Goal: Task Accomplishment & Management: Use online tool/utility

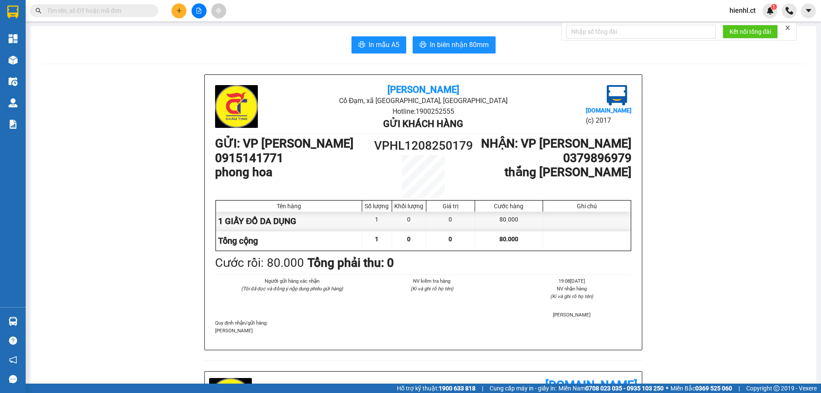
click at [74, 14] on input "text" at bounding box center [97, 10] width 101 height 9
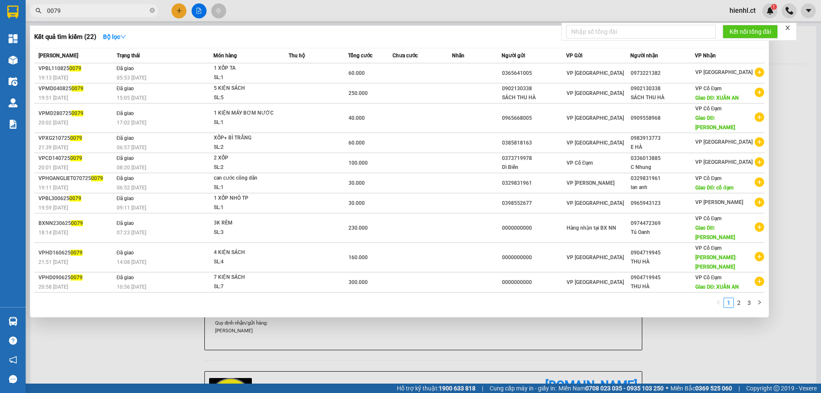
drag, startPoint x: 83, startPoint y: 12, endPoint x: 34, endPoint y: 10, distance: 49.7
click at [34, 10] on span "0079" at bounding box center [94, 10] width 128 height 13
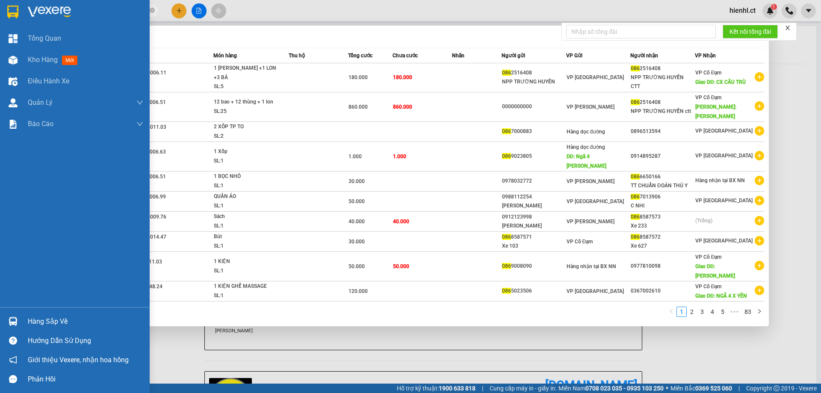
drag, startPoint x: 80, startPoint y: 10, endPoint x: 18, endPoint y: 10, distance: 61.2
click at [18, 10] on section "Kết quả tìm kiếm ( 826 ) Bộ lọc Mã ĐH Trạng thái Món hàng Thu hộ Tổng cước Chưa…" at bounding box center [410, 196] width 821 height 393
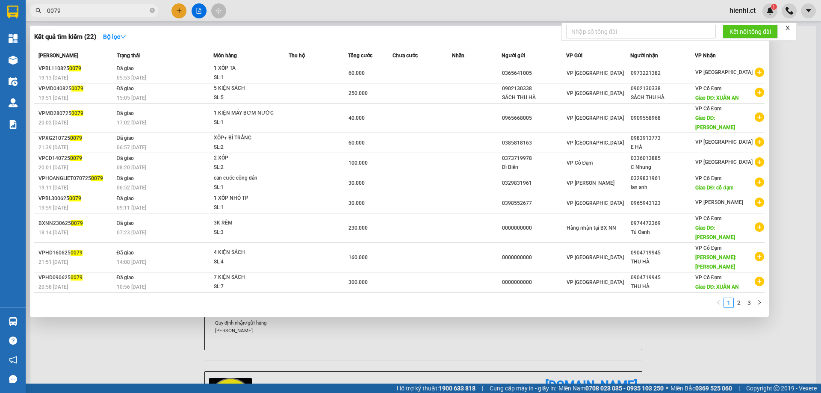
type input "0079"
click at [282, 5] on div at bounding box center [410, 196] width 821 height 393
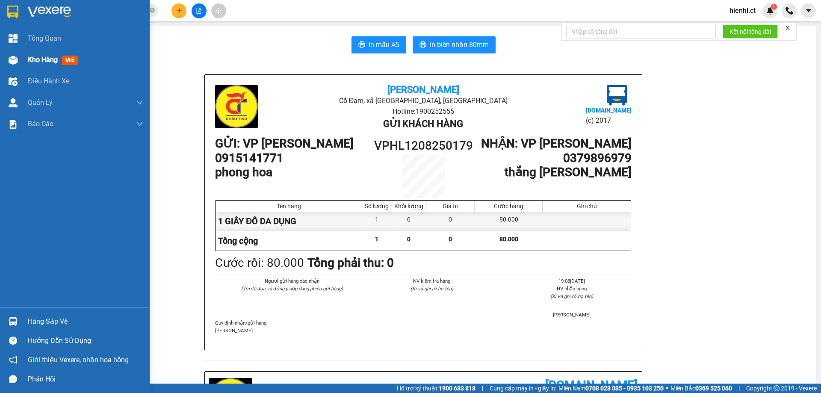
click at [9, 56] on img at bounding box center [13, 60] width 9 height 9
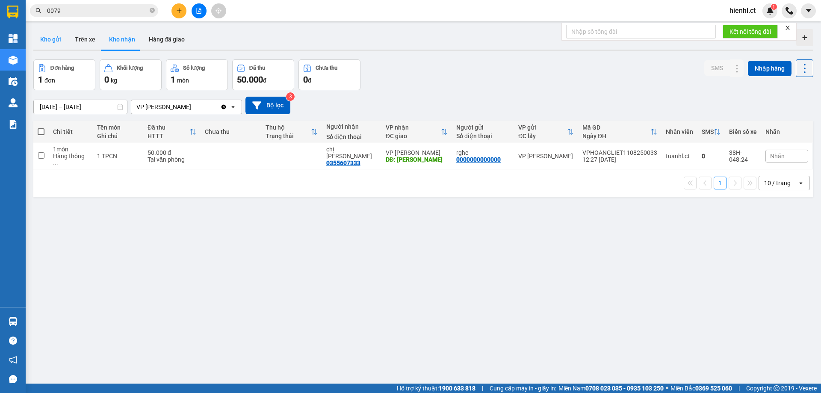
click at [57, 33] on button "Kho gửi" at bounding box center [50, 39] width 35 height 21
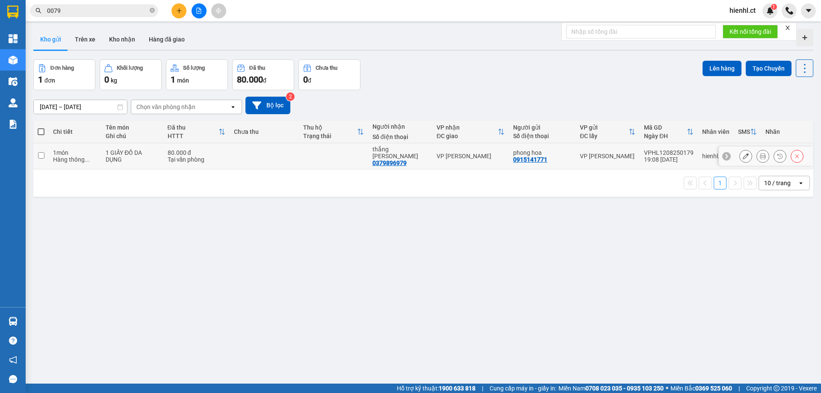
click at [44, 152] on input "checkbox" at bounding box center [41, 155] width 6 height 6
checkbox input "true"
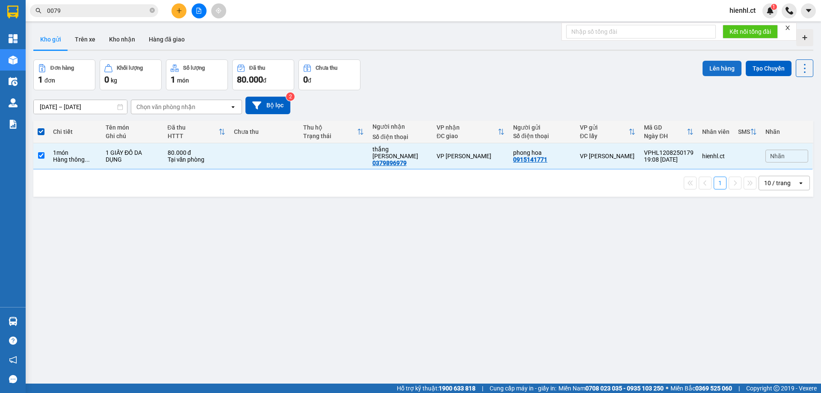
click at [718, 68] on button "Lên hàng" at bounding box center [722, 68] width 39 height 15
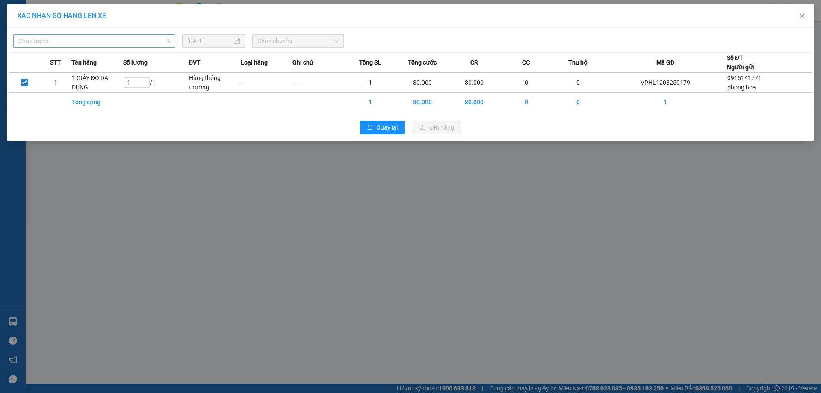
click at [111, 43] on span "Chọn tuyến" at bounding box center [94, 41] width 152 height 13
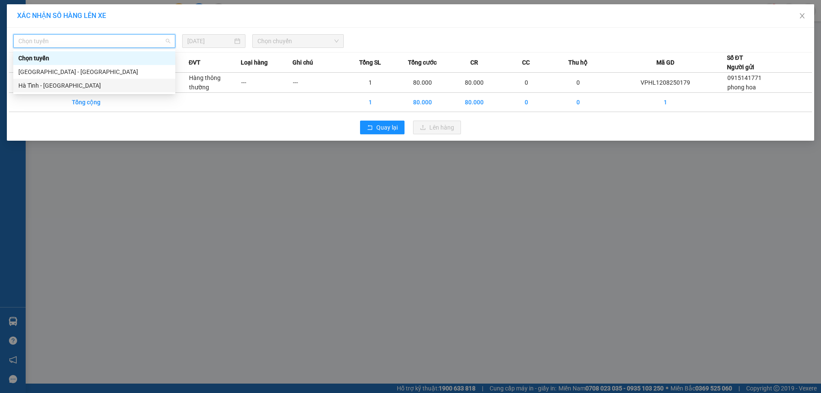
click at [101, 81] on div "Hà Tĩnh - [GEOGRAPHIC_DATA]" at bounding box center [94, 85] width 152 height 9
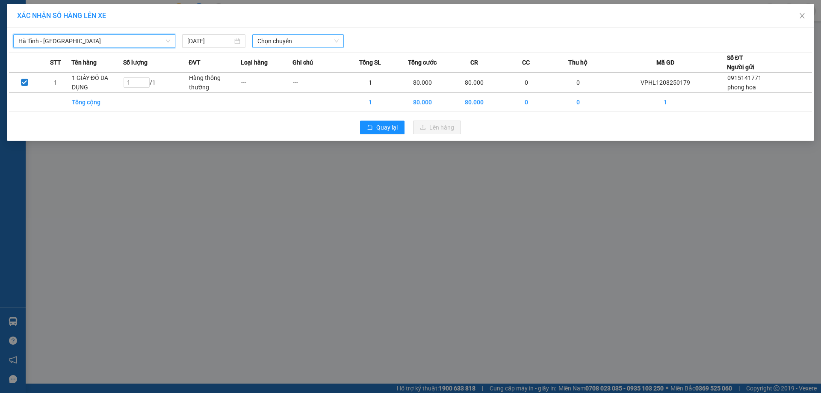
click at [280, 40] on span "Chọn chuyến" at bounding box center [298, 41] width 81 height 13
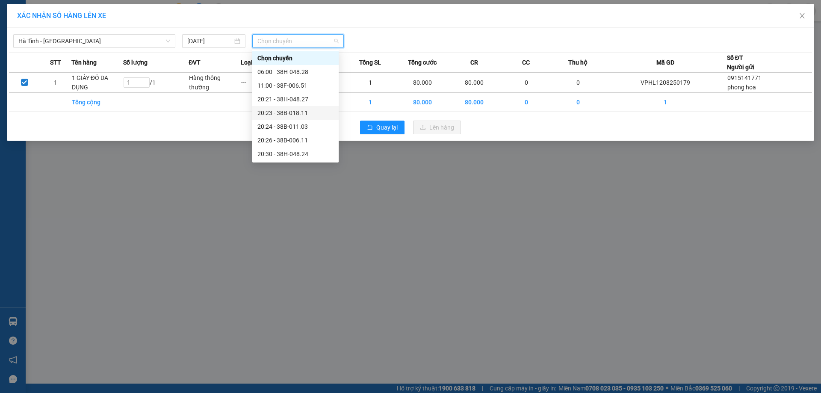
click at [293, 112] on div "20:23 - 38B-018.11" at bounding box center [296, 112] width 76 height 9
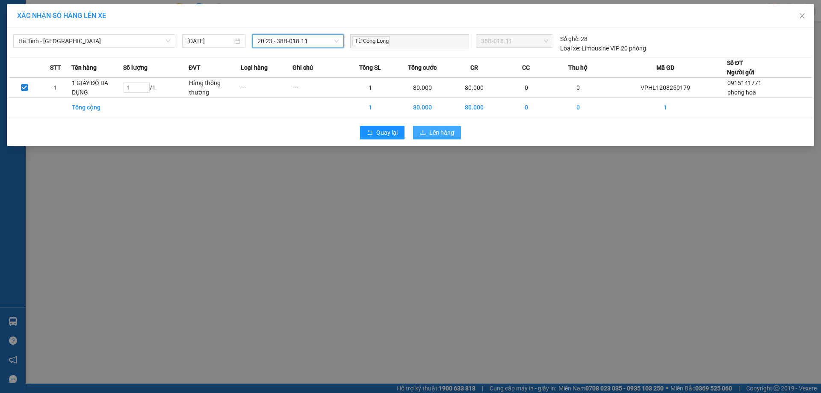
click at [438, 128] on span "Lên hàng" at bounding box center [442, 132] width 25 height 9
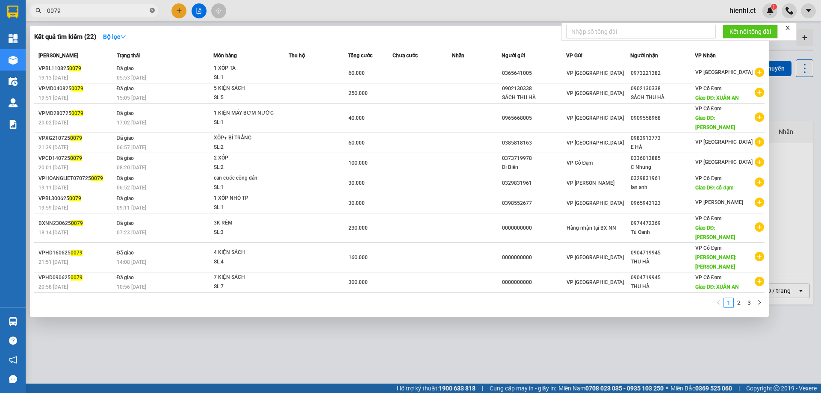
click at [154, 10] on icon "close-circle" at bounding box center [152, 10] width 5 height 5
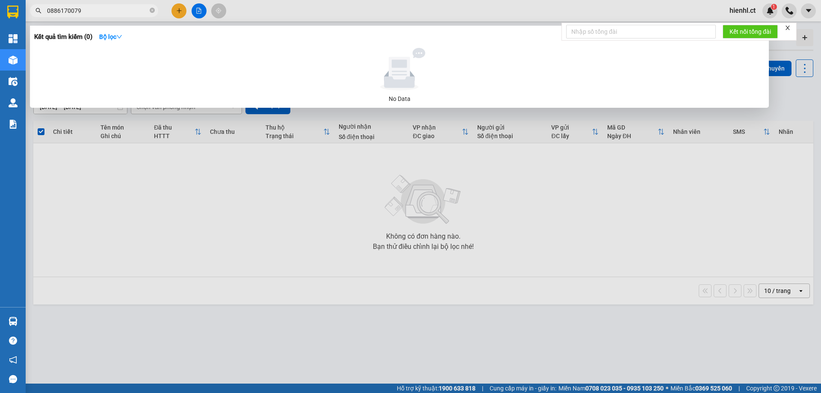
type input "0886170079"
